Goal: Information Seeking & Learning: Check status

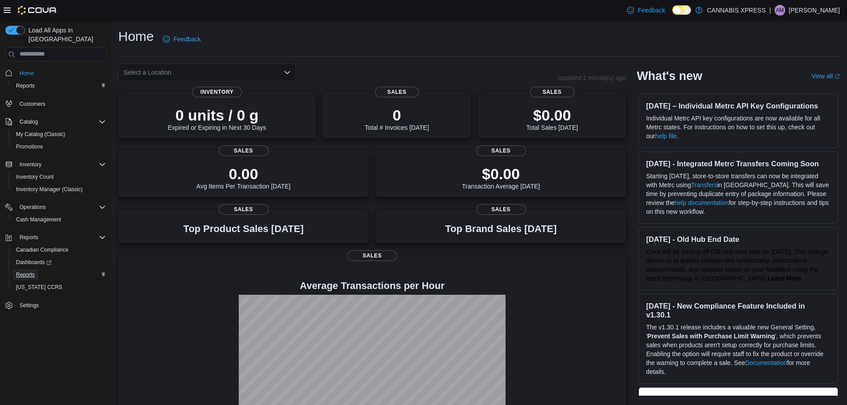
click at [34, 271] on span "Reports" at bounding box center [25, 274] width 19 height 7
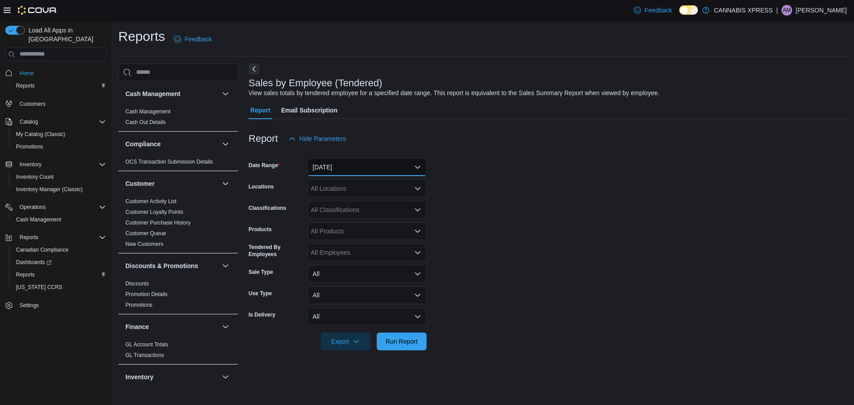
click at [352, 170] on button "[DATE]" at bounding box center [366, 167] width 119 height 18
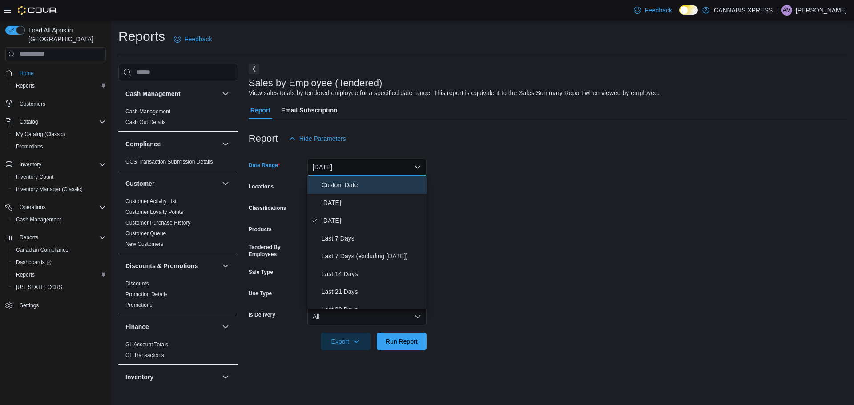
click at [345, 188] on span "Custom Date" at bounding box center [371, 185] width 101 height 11
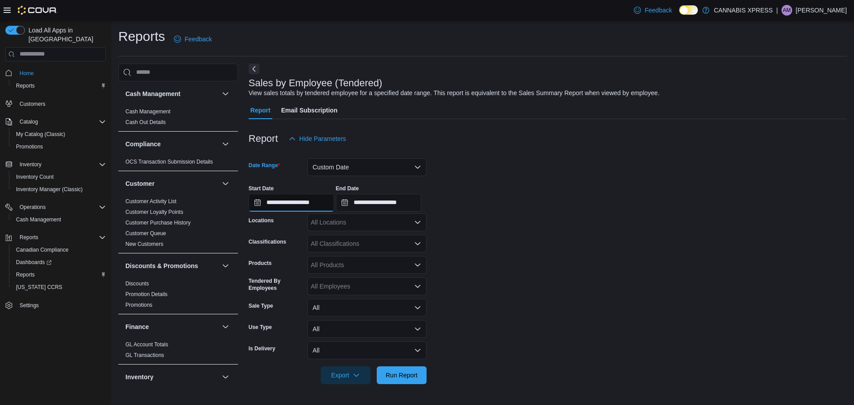
click at [299, 201] on input "**********" at bounding box center [291, 203] width 85 height 18
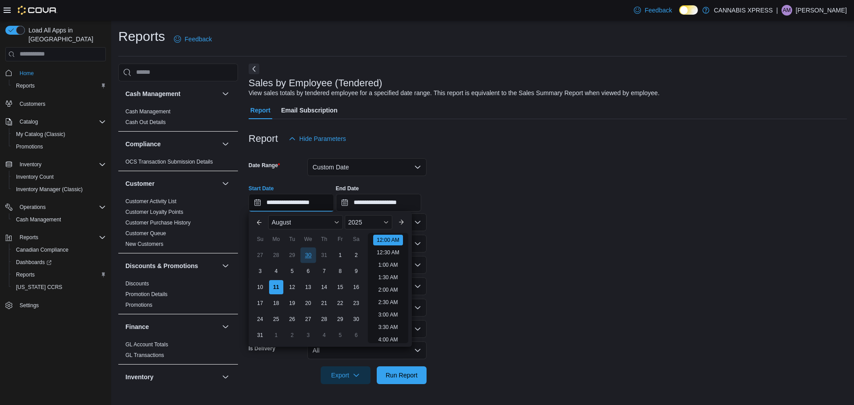
scroll to position [28, 0]
click at [337, 254] on div "1" at bounding box center [340, 255] width 16 height 16
type input "**********"
click at [378, 204] on input "**********" at bounding box center [378, 203] width 85 height 18
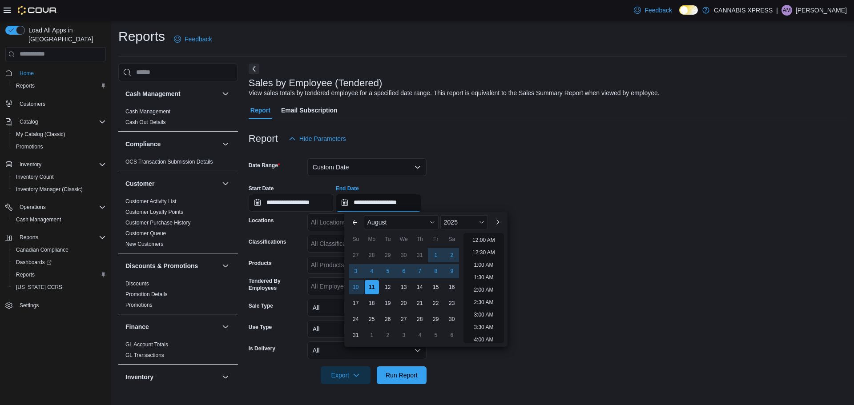
scroll to position [489, 0]
click at [359, 285] on div "10" at bounding box center [356, 287] width 16 height 16
type input "**********"
click at [557, 147] on div "Report Hide Parameters" at bounding box center [548, 139] width 598 height 18
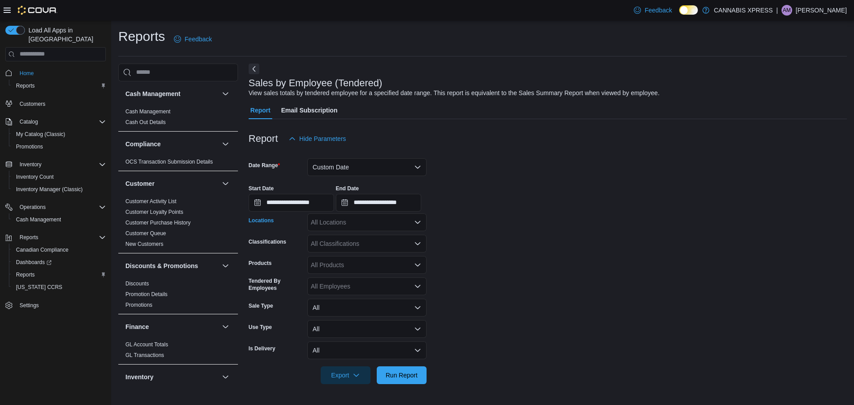
click at [386, 214] on div "All Locations" at bounding box center [366, 222] width 119 height 18
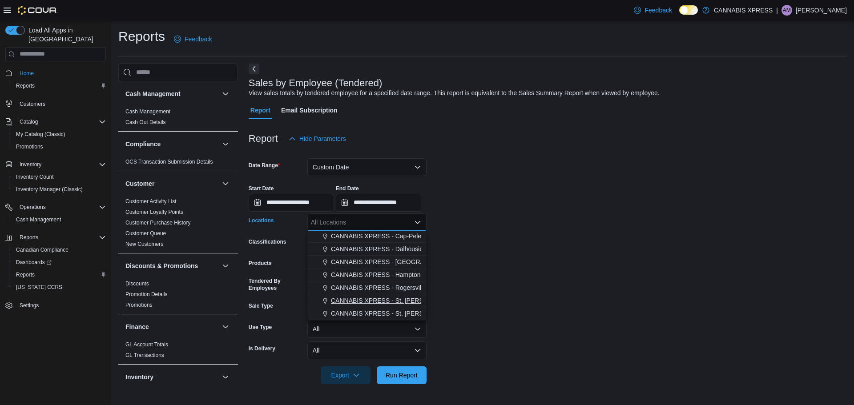
click at [393, 300] on span "CANNABIS XPRESS - St. [PERSON_NAME] ([GEOGRAPHIC_DATA])" at bounding box center [429, 300] width 196 height 9
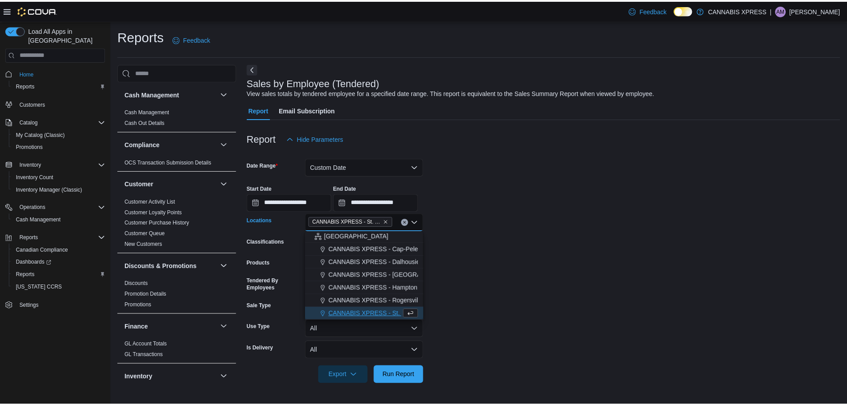
scroll to position [208, 0]
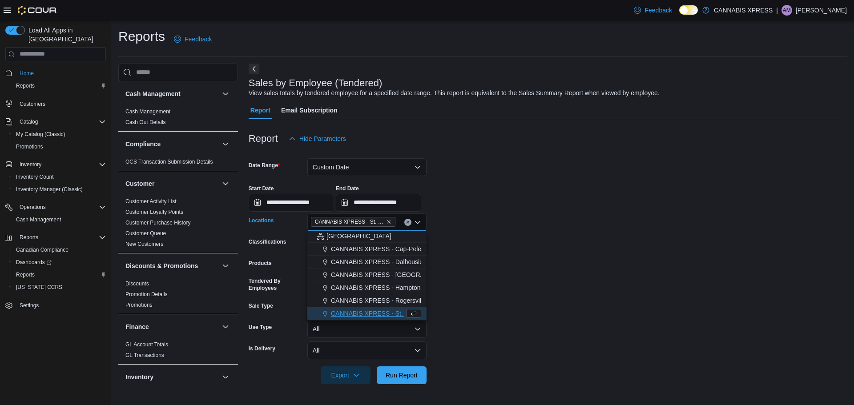
click at [532, 273] on form "**********" at bounding box center [548, 266] width 598 height 237
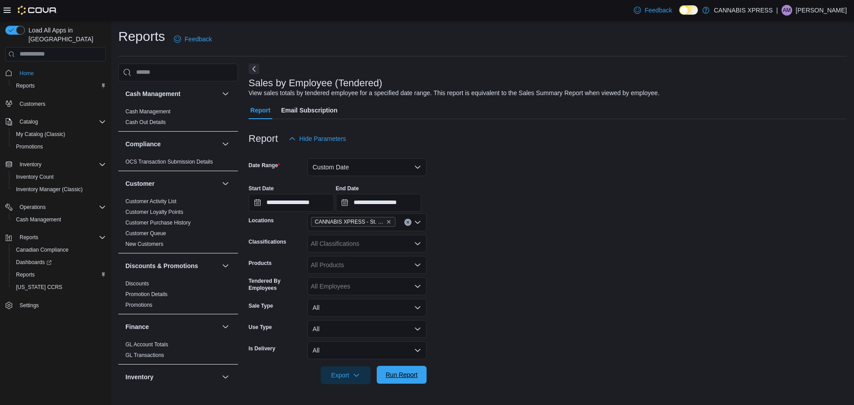
click at [413, 374] on span "Run Report" at bounding box center [401, 374] width 32 height 9
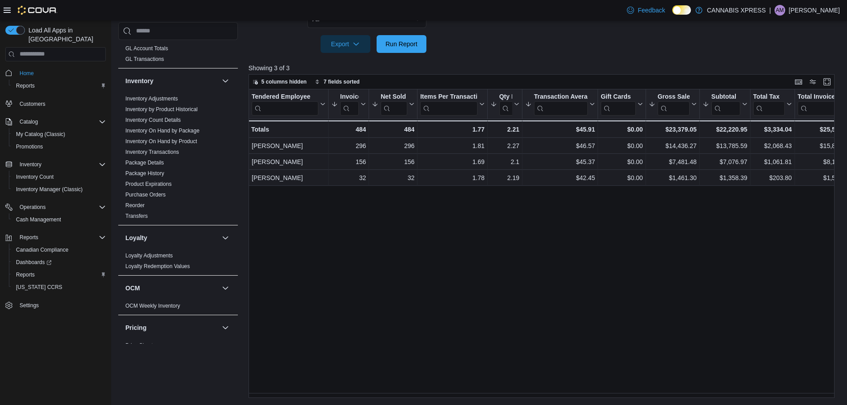
scroll to position [217, 0]
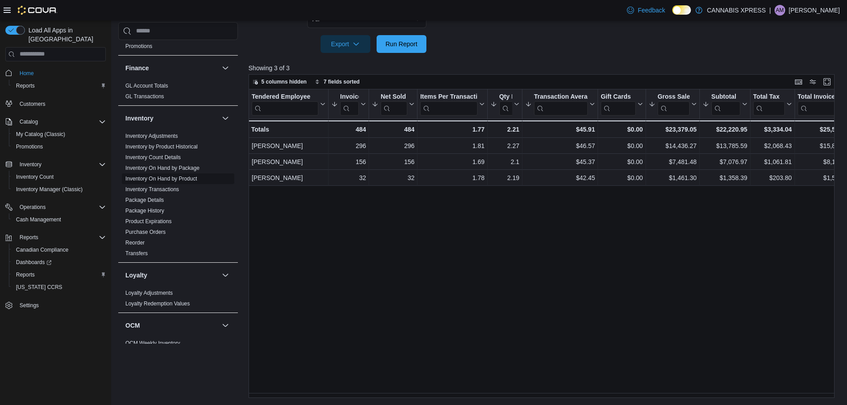
click at [181, 179] on link "Inventory On Hand by Product" at bounding box center [161, 179] width 72 height 6
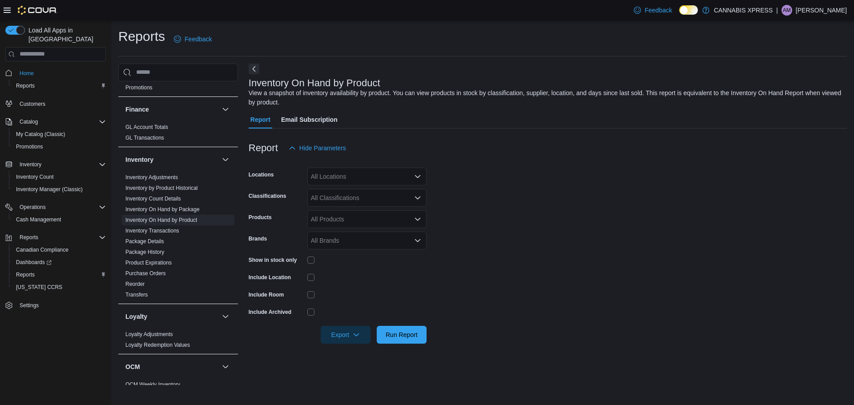
click at [342, 172] on div "All Locations" at bounding box center [366, 177] width 119 height 18
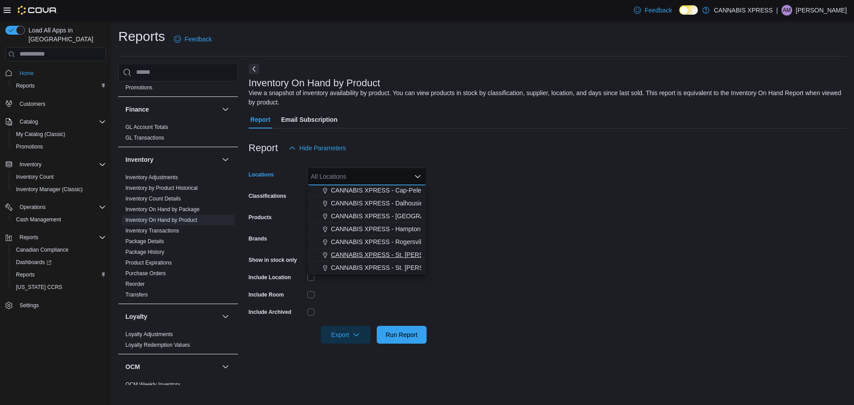
click at [398, 256] on span "CANNABIS XPRESS - St. [PERSON_NAME] ([GEOGRAPHIC_DATA])" at bounding box center [429, 254] width 196 height 9
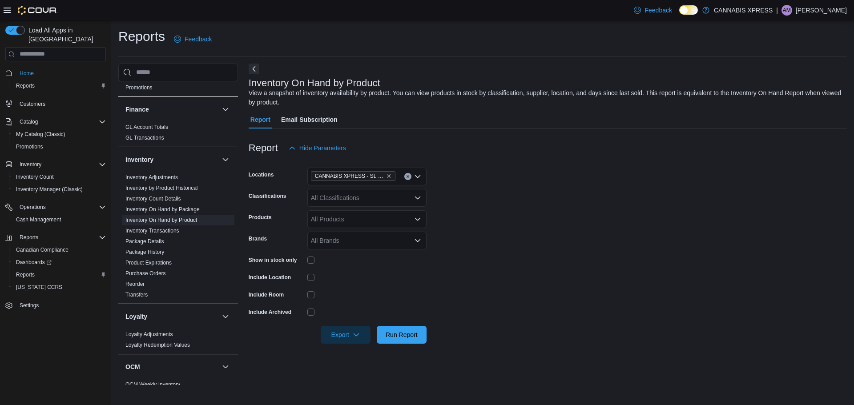
click at [503, 245] on form "Locations CANNABIS XPRESS - [GEOGRAPHIC_DATA][PERSON_NAME] (Water Street) Class…" at bounding box center [548, 250] width 598 height 187
click at [383, 197] on div "All Classifications" at bounding box center [366, 198] width 119 height 18
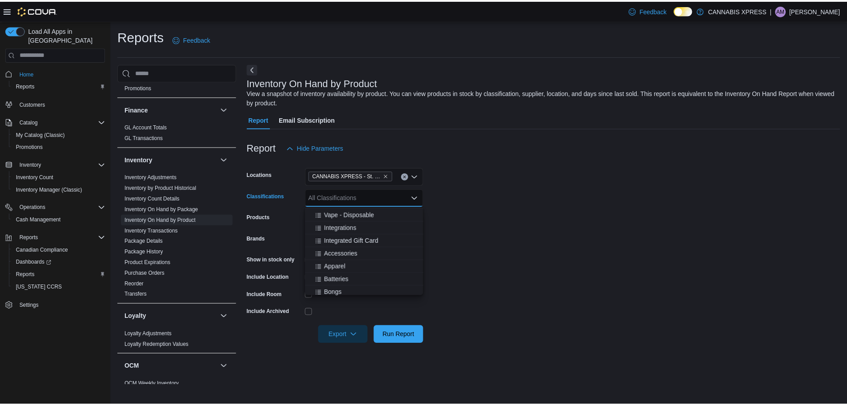
scroll to position [311, 0]
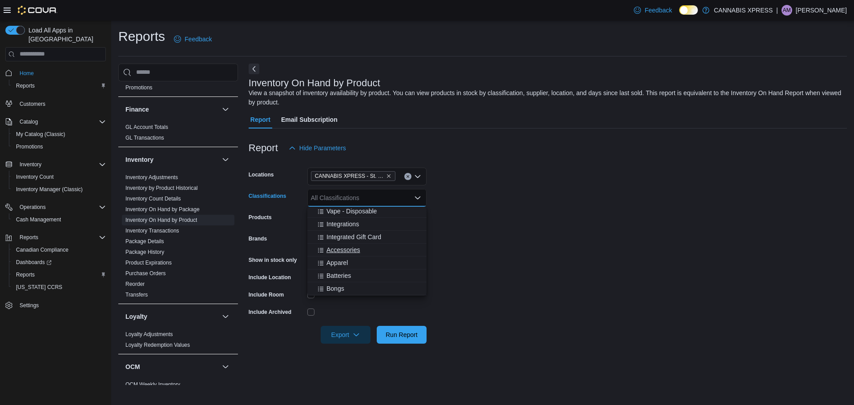
click at [341, 251] on span "Accessories" at bounding box center [342, 249] width 33 height 9
click at [342, 252] on span "Apparel" at bounding box center [336, 249] width 21 height 9
click at [342, 253] on span "Batteries" at bounding box center [338, 249] width 24 height 9
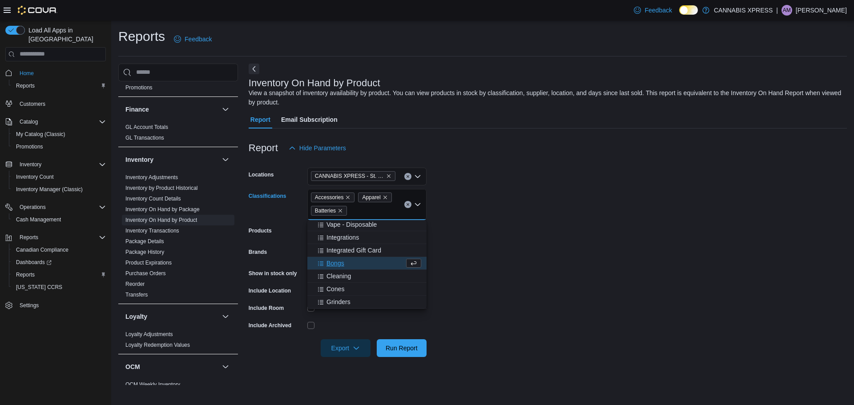
click at [342, 264] on span "Bongs" at bounding box center [335, 263] width 18 height 9
click at [342, 268] on button "Cleaning" at bounding box center [366, 263] width 119 height 13
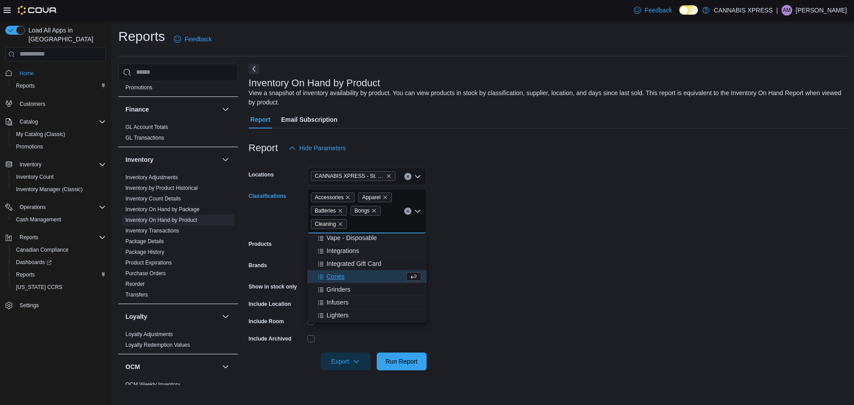
click at [339, 279] on span "Cones" at bounding box center [335, 276] width 18 height 9
click at [337, 279] on span "Grinders" at bounding box center [338, 276] width 24 height 9
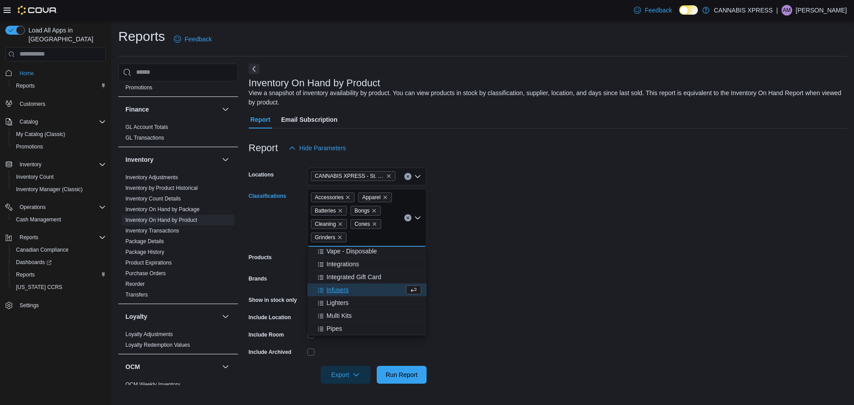
click at [338, 293] on span "Infusers" at bounding box center [337, 289] width 22 height 9
click at [339, 294] on span "Lighters" at bounding box center [337, 289] width 22 height 9
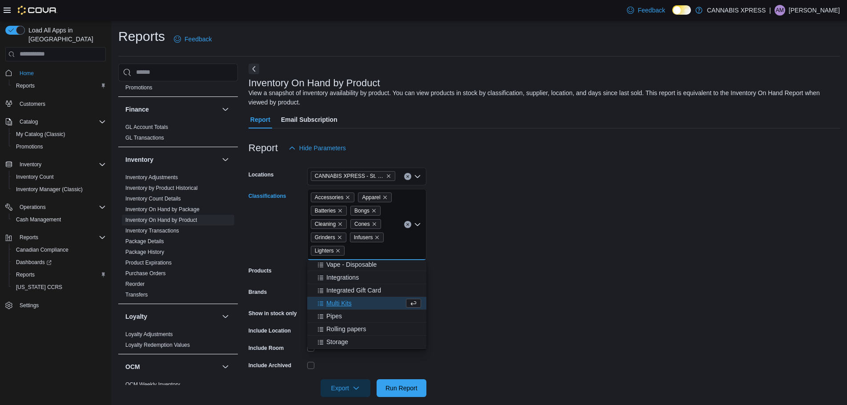
click at [339, 303] on span "Multi Kits" at bounding box center [338, 303] width 25 height 9
click at [337, 305] on span "Pipes" at bounding box center [334, 303] width 16 height 9
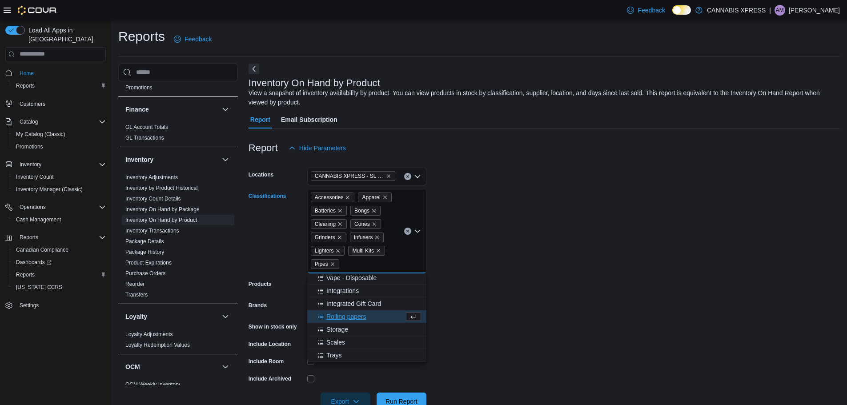
click at [339, 317] on span "Rolling papers" at bounding box center [346, 316] width 40 height 9
click at [341, 320] on span "Storage" at bounding box center [337, 316] width 22 height 9
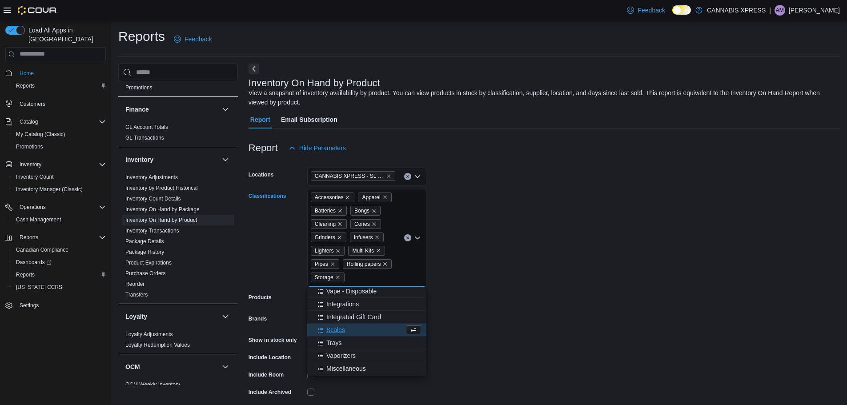
click at [342, 333] on span "Scales" at bounding box center [335, 329] width 19 height 9
click at [341, 331] on span "Trays" at bounding box center [333, 329] width 15 height 9
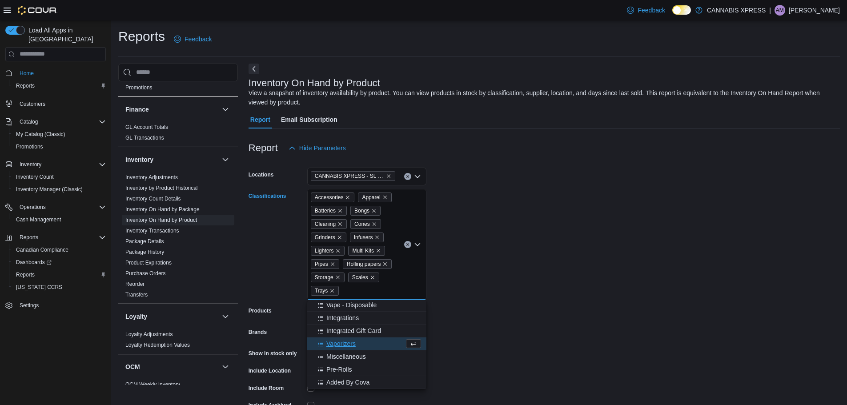
click at [345, 344] on span "Vaporizers" at bounding box center [340, 343] width 29 height 9
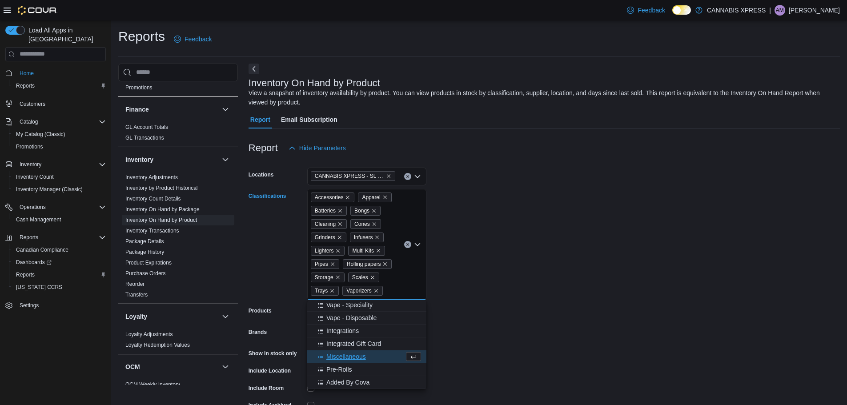
click at [351, 360] on span "Miscellaneous" at bounding box center [346, 356] width 40 height 9
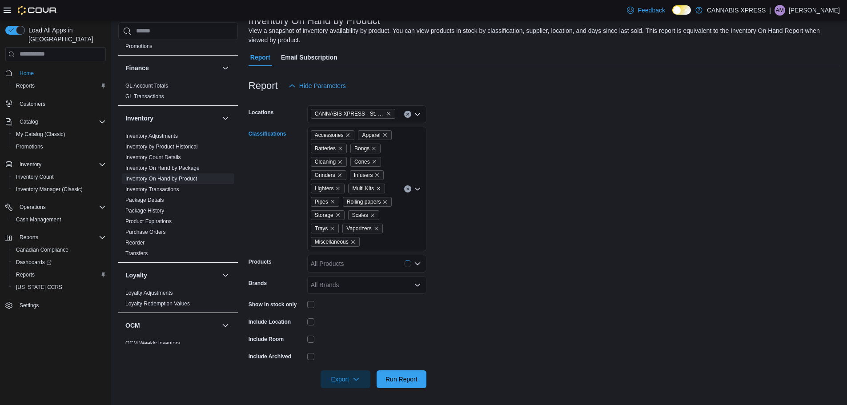
scroll to position [63, 0]
click at [495, 238] on form "Locations CANNABIS XPRESS - [GEOGRAPHIC_DATA][PERSON_NAME] (Water Street) Class…" at bounding box center [544, 240] width 591 height 293
click at [356, 379] on icon "button" at bounding box center [356, 377] width 7 height 7
click at [357, 329] on button "Export to Excel" at bounding box center [346, 325] width 51 height 18
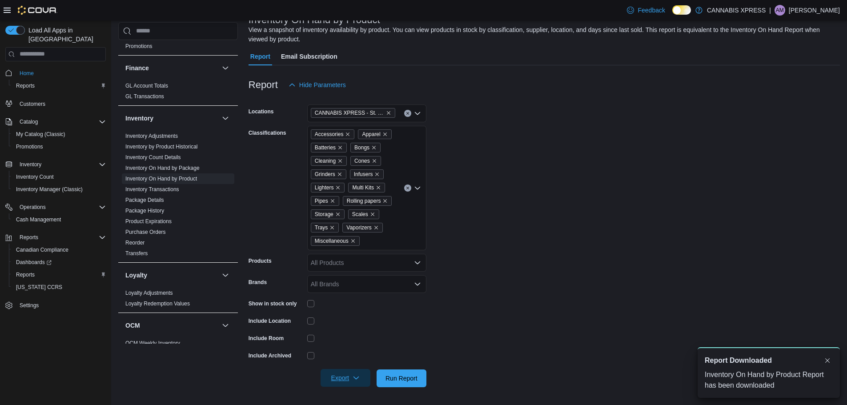
scroll to position [0, 0]
click at [587, 288] on form "Locations CANNABIS XPRESS - [GEOGRAPHIC_DATA][PERSON_NAME] (Water Street) Class…" at bounding box center [544, 240] width 591 height 293
